Goal: Transaction & Acquisition: Purchase product/service

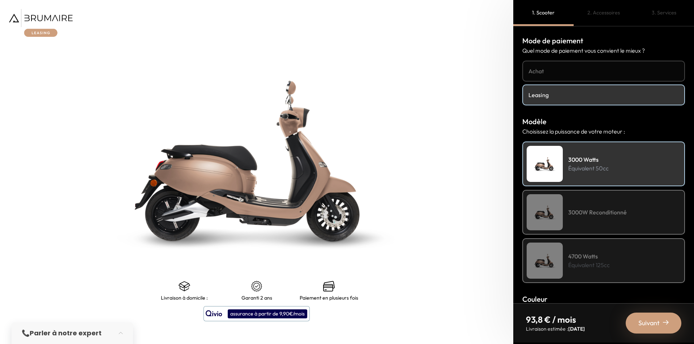
click at [569, 213] on h4 "3000W Reconditionné" at bounding box center [597, 212] width 59 height 9
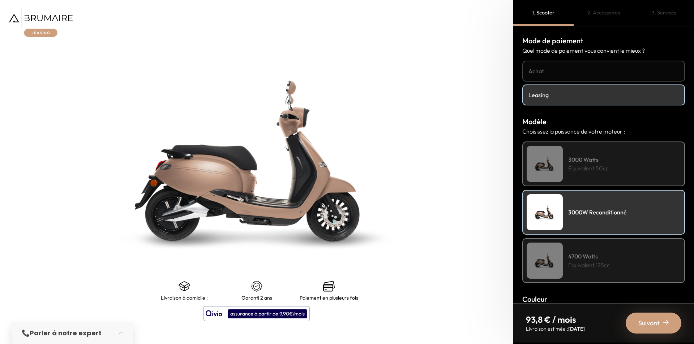
click at [549, 66] on link "Achat" at bounding box center [603, 71] width 163 height 21
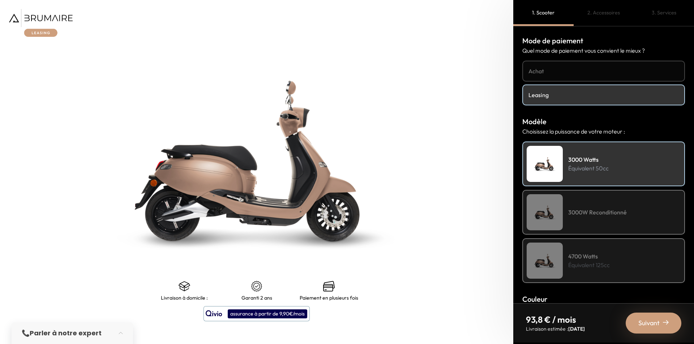
click at [586, 202] on div "3000W Reconditionné" at bounding box center [603, 212] width 163 height 45
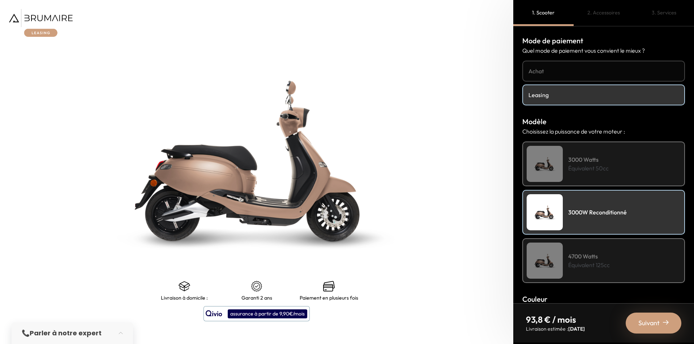
click at [579, 160] on h4 "3000 Watts" at bounding box center [588, 159] width 40 height 9
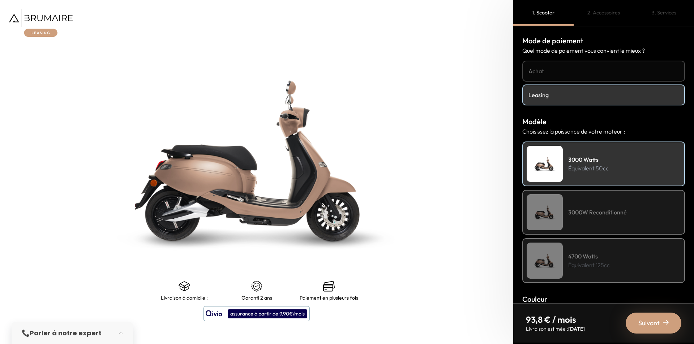
click at [569, 201] on div "3000W Reconditionné" at bounding box center [603, 212] width 163 height 45
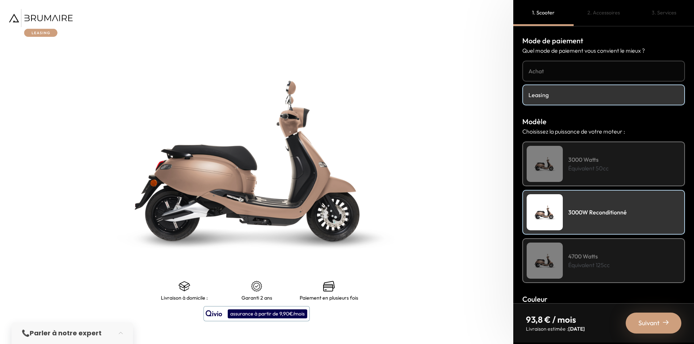
click at [557, 171] on img at bounding box center [545, 164] width 36 height 36
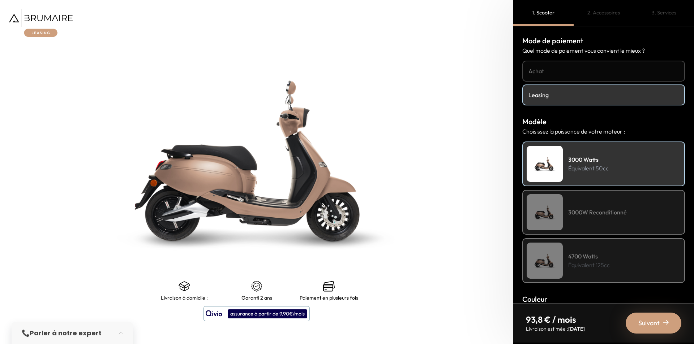
click at [559, 212] on img at bounding box center [545, 212] width 36 height 36
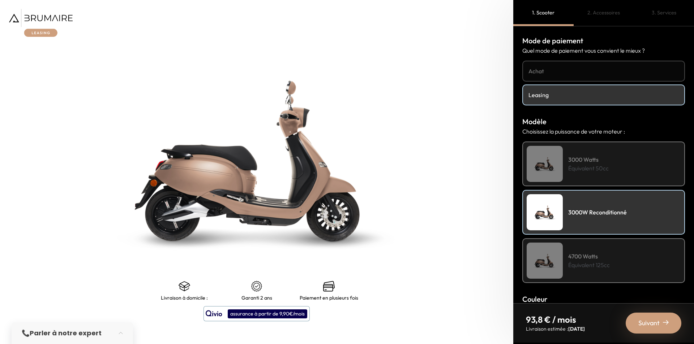
click at [546, 263] on img at bounding box center [545, 261] width 36 height 36
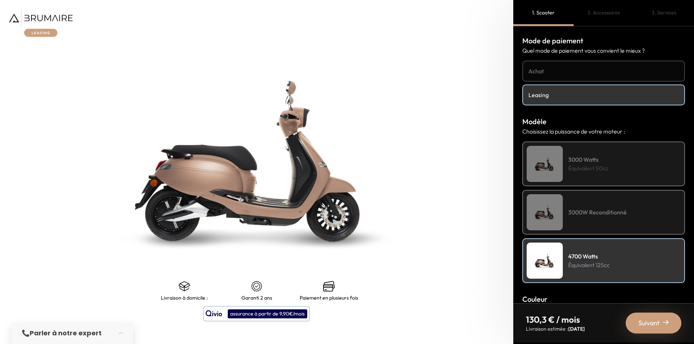
click at [545, 239] on div "4700 Watts Équivalent 125cc" at bounding box center [603, 261] width 163 height 45
click at [542, 233] on div "3000W Reconditionné" at bounding box center [603, 212] width 163 height 45
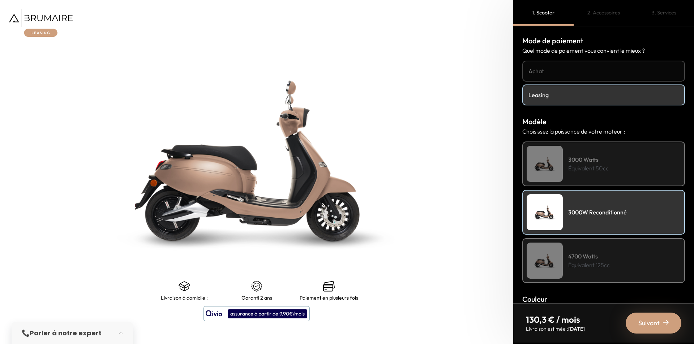
click at [552, 173] on img at bounding box center [545, 164] width 36 height 36
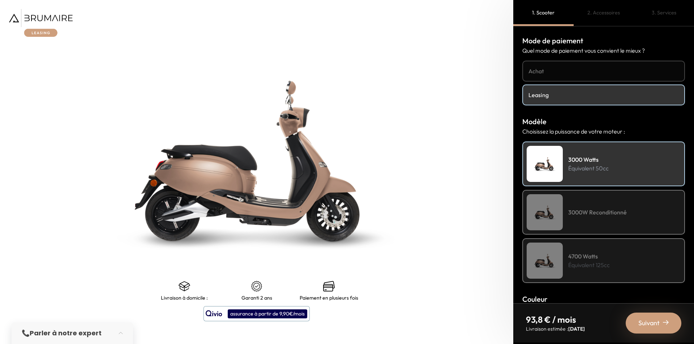
click at [558, 198] on img at bounding box center [545, 212] width 36 height 36
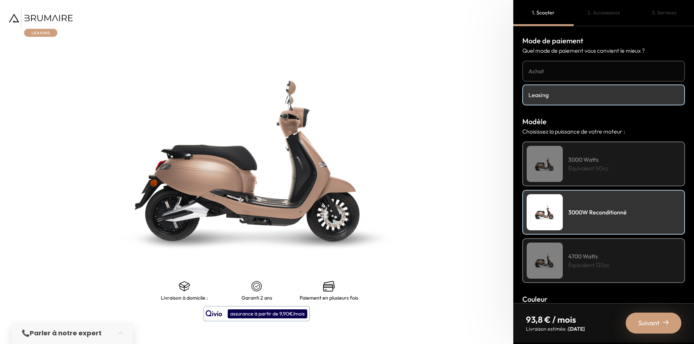
click at [558, 173] on img at bounding box center [545, 164] width 36 height 36
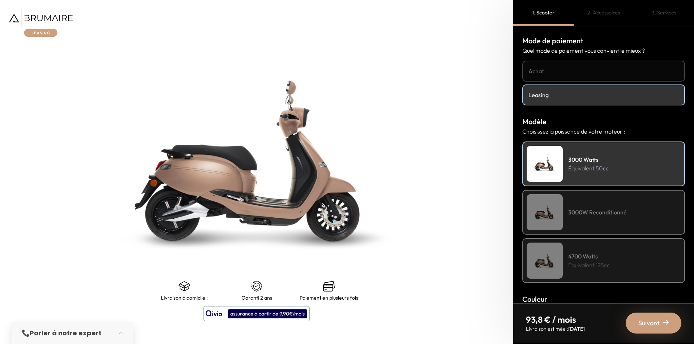
click at [643, 321] on span "Suivant" at bounding box center [648, 323] width 21 height 10
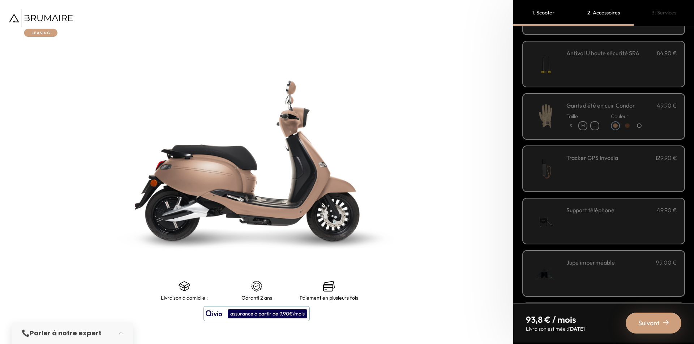
scroll to position [180, 0]
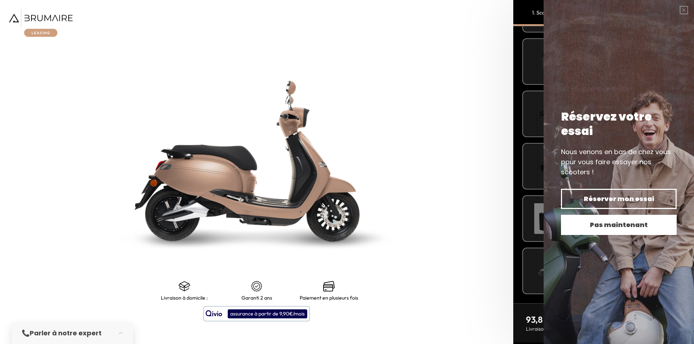
click at [574, 223] on span "Pas maintenant" at bounding box center [619, 225] width 90 height 10
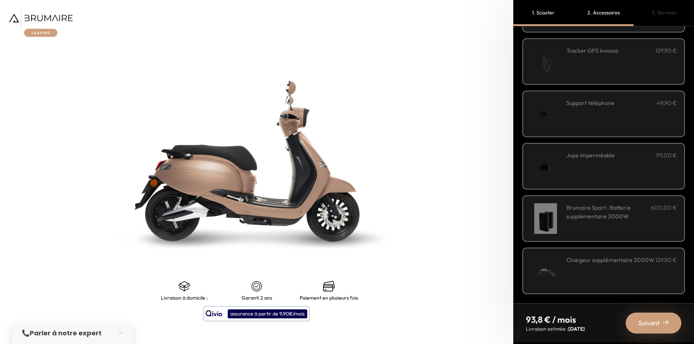
click at [641, 325] on span "Suivant" at bounding box center [648, 323] width 21 height 10
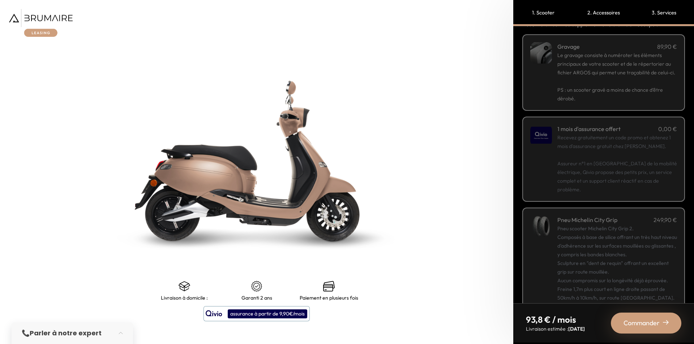
scroll to position [60, 0]
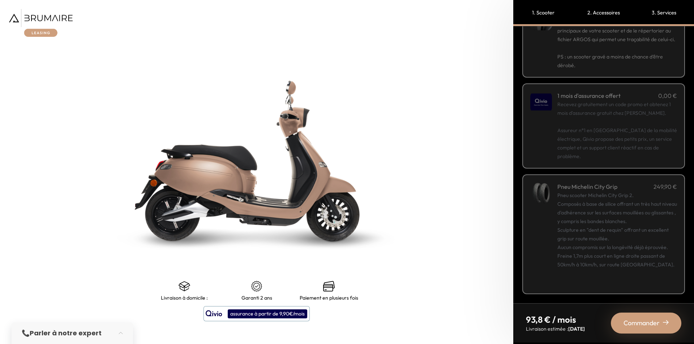
click at [634, 327] on span "Commander" at bounding box center [641, 323] width 36 height 10
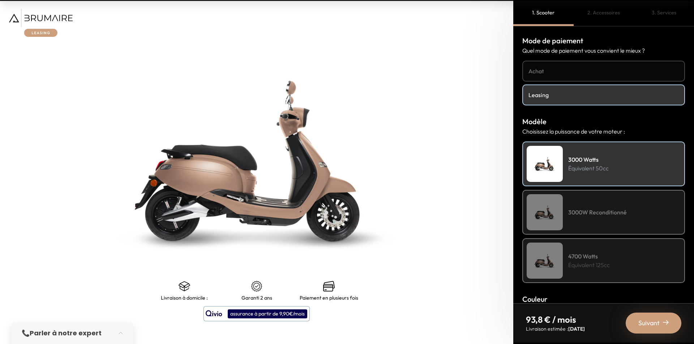
click at [621, 212] on h4 "3000W Reconditionné" at bounding box center [597, 212] width 59 height 9
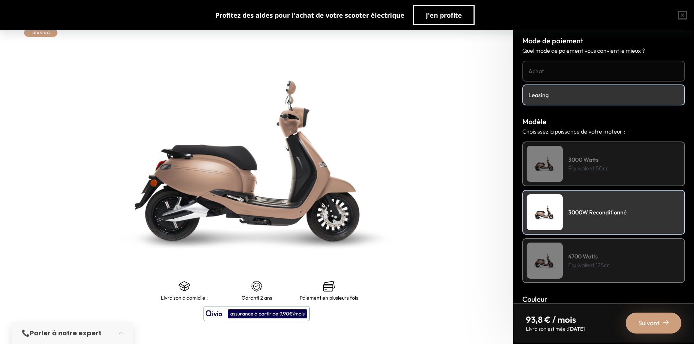
click at [634, 323] on div "Suivant" at bounding box center [654, 323] width 56 height 21
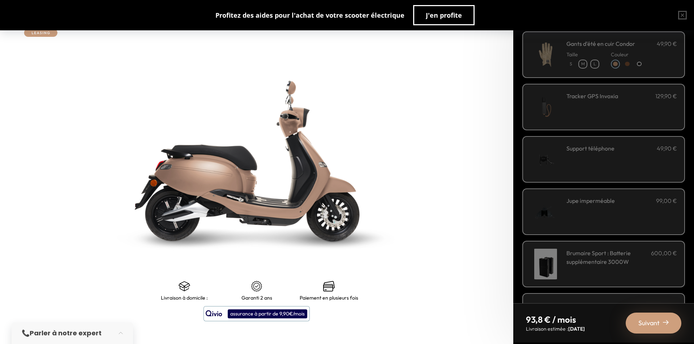
scroll to position [145, 0]
